Goal: Entertainment & Leisure: Consume media (video, audio)

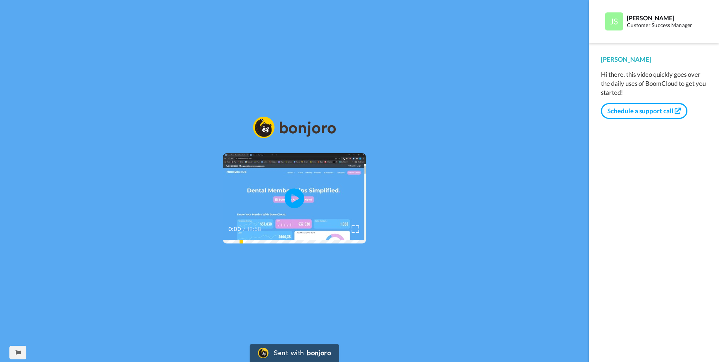
click at [295, 195] on icon "Play/Pause" at bounding box center [295, 199] width 20 height 36
click at [366, 153] on video at bounding box center [294, 198] width 143 height 90
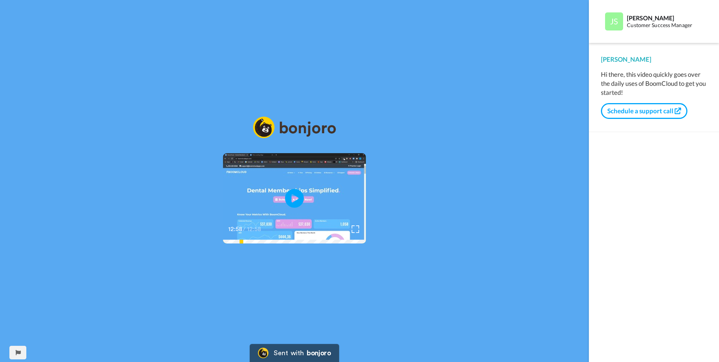
click at [302, 168] on video at bounding box center [294, 198] width 143 height 90
